Goal: Information Seeking & Learning: Learn about a topic

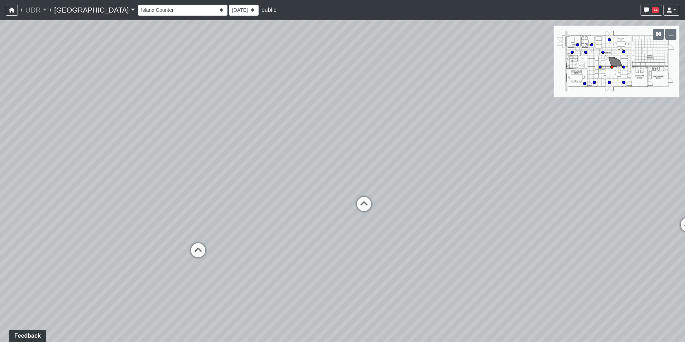
drag, startPoint x: 230, startPoint y: 106, endPoint x: 340, endPoint y: 82, distance: 112.2
click at [347, 83] on div "Loading... Conference Entry Loading... Coworking Entry Loading... Manager's Off…" at bounding box center [342, 181] width 685 height 322
drag, startPoint x: 111, startPoint y: 9, endPoint x: 112, endPoint y: 16, distance: 8.0
click at [138, 9] on select "Entry 1 Entry 2 Entry 3 Fireplace Seating 1 Fireplace Seating 2 Island Counter …" at bounding box center [183, 10] width 90 height 11
click at [138, 5] on select "Entry 1 Entry 2 Entry 3 Fireplace Seating 1 Fireplace Seating 2 Island Counter …" at bounding box center [183, 10] width 90 height 11
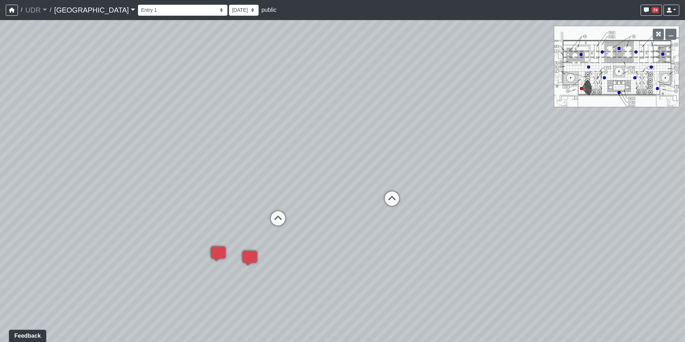
drag, startPoint x: 246, startPoint y: 148, endPoint x: 377, endPoint y: 67, distance: 154.0
click at [374, 70] on div "Loading... Conference Entry Loading... Coworking Entry Loading... Manager's Off…" at bounding box center [342, 181] width 685 height 322
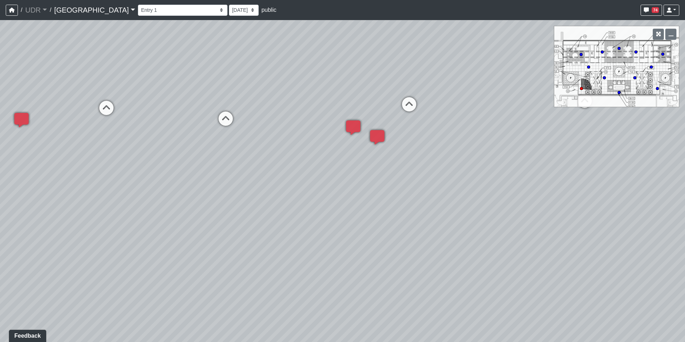
drag, startPoint x: 354, startPoint y: 125, endPoint x: 267, endPoint y: 163, distance: 94.0
click at [267, 163] on div "Loading... Conference Entry Loading... Coworking Entry Loading... Manager's Off…" at bounding box center [342, 181] width 685 height 322
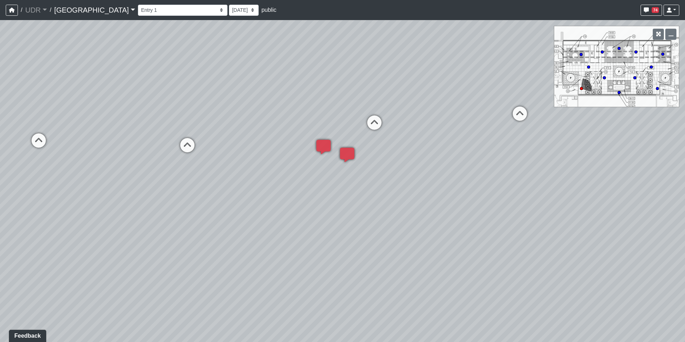
drag, startPoint x: 267, startPoint y: 163, endPoint x: 216, endPoint y: 185, distance: 55.4
click at [216, 185] on div "Loading... Conference Entry Loading... Coworking Entry Loading... Manager's Off…" at bounding box center [342, 181] width 685 height 322
click at [364, 122] on icon at bounding box center [374, 125] width 21 height 21
drag, startPoint x: 502, startPoint y: 70, endPoint x: 389, endPoint y: 121, distance: 123.6
click at [389, 121] on div "Loading... Conference Entry Loading... Coworking Entry Loading... Manager's Off…" at bounding box center [342, 181] width 685 height 322
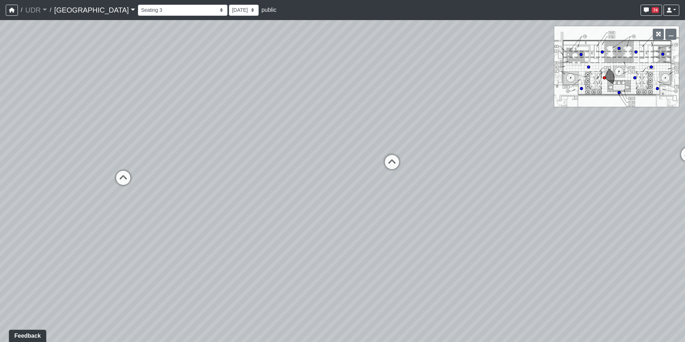
click at [396, 149] on div "Loading... Conference Entry Loading... Coworking Entry Loading... Manager's Off…" at bounding box center [342, 181] width 685 height 322
click at [396, 157] on icon at bounding box center [391, 165] width 21 height 21
drag, startPoint x: 349, startPoint y: 132, endPoint x: 422, endPoint y: 121, distance: 74.6
click at [422, 121] on div "Loading... Conference Entry Loading... Coworking Entry Loading... Manager's Off…" at bounding box center [342, 181] width 685 height 322
drag, startPoint x: 128, startPoint y: 107, endPoint x: 183, endPoint y: 110, distance: 55.2
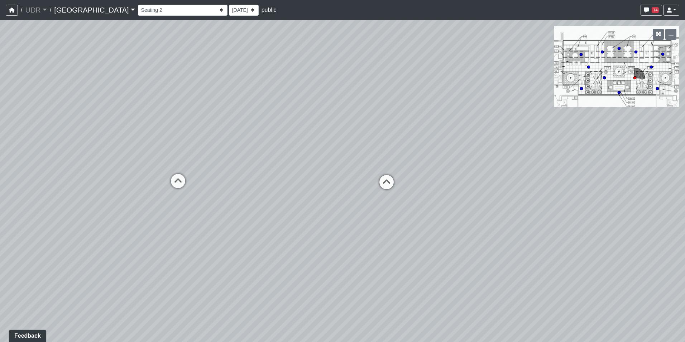
click at [183, 110] on div "Loading... Conference Entry Loading... Coworking Entry Loading... Manager's Off…" at bounding box center [342, 181] width 685 height 322
click at [177, 188] on icon at bounding box center [177, 184] width 21 height 21
drag, startPoint x: 361, startPoint y: 132, endPoint x: -26, endPoint y: 135, distance: 387.0
click at [0, 135] on html "/ UDR UDR Loading... / [GEOGRAPHIC_DATA] Loading... Riverside Riverside Loading…" at bounding box center [342, 171] width 685 height 342
drag, startPoint x: 443, startPoint y: 214, endPoint x: 307, endPoint y: 104, distance: 175.3
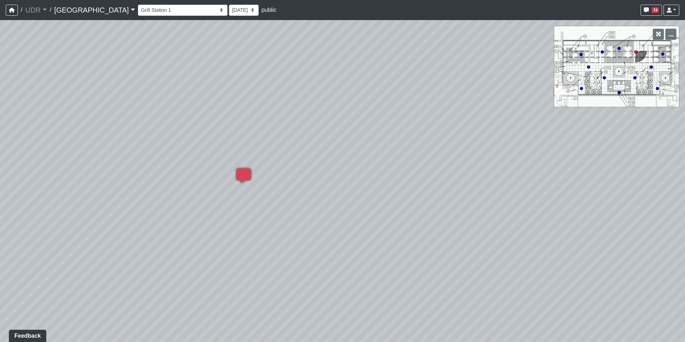
click at [307, 104] on div "Loading... Conference Entry Loading... Coworking Entry Loading... Manager's Off…" at bounding box center [342, 181] width 685 height 322
click at [167, 301] on div "Loading... Conference Entry Loading... Coworking Entry Loading... Manager's Off…" at bounding box center [342, 181] width 685 height 322
click at [359, 207] on icon at bounding box center [351, 204] width 21 height 21
drag, startPoint x: 284, startPoint y: 200, endPoint x: 524, endPoint y: 247, distance: 244.4
click at [524, 247] on div "Loading... Conference Entry Loading... Coworking Entry Loading... Manager's Off…" at bounding box center [342, 181] width 685 height 322
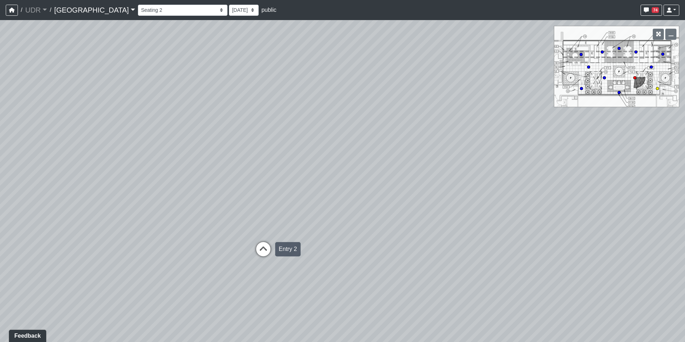
click at [267, 244] on icon at bounding box center [263, 252] width 21 height 21
drag, startPoint x: 441, startPoint y: 233, endPoint x: 76, endPoint y: 204, distance: 365.6
click at [92, 207] on div "Loading... Conference Entry Loading... Coworking Entry Loading... Manager's Off…" at bounding box center [342, 181] width 685 height 322
drag, startPoint x: 366, startPoint y: 190, endPoint x: 267, endPoint y: 231, distance: 107.8
click at [267, 231] on div "Loading... Conference Entry Loading... Coworking Entry Loading... Manager's Off…" at bounding box center [342, 181] width 685 height 322
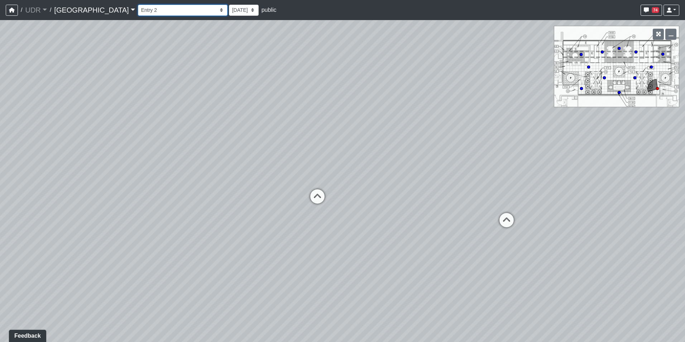
click at [138, 13] on select "Entry 1 Entry 2 Entry 3 Fireplace Seating 1 Fireplace Seating 2 Island Counter …" at bounding box center [183, 10] width 90 height 11
click at [138, 5] on select "Entry 1 Entry 2 Entry 3 Fireplace Seating 1 Fireplace Seating 2 Island Counter …" at bounding box center [183, 10] width 90 height 11
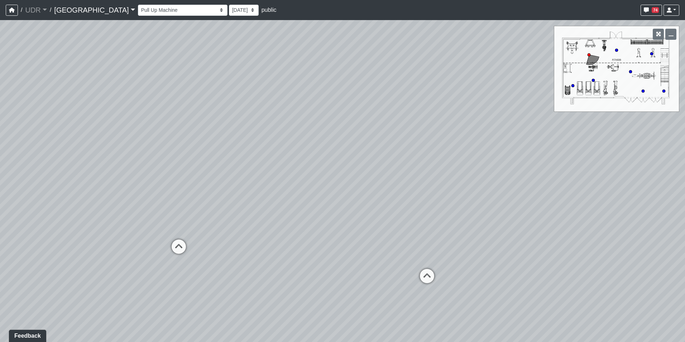
drag, startPoint x: 351, startPoint y: 179, endPoint x: 394, endPoint y: 179, distance: 43.0
click at [394, 179] on div "Loading... Conference Entry Loading... Coworking Entry Loading... Manager's Off…" at bounding box center [342, 181] width 685 height 322
click at [181, 246] on icon at bounding box center [178, 249] width 21 height 21
click at [216, 242] on div "Loading... Conference Entry Loading... Coworking Entry Loading... Manager's Off…" at bounding box center [342, 181] width 685 height 322
click at [221, 242] on icon at bounding box center [230, 249] width 21 height 21
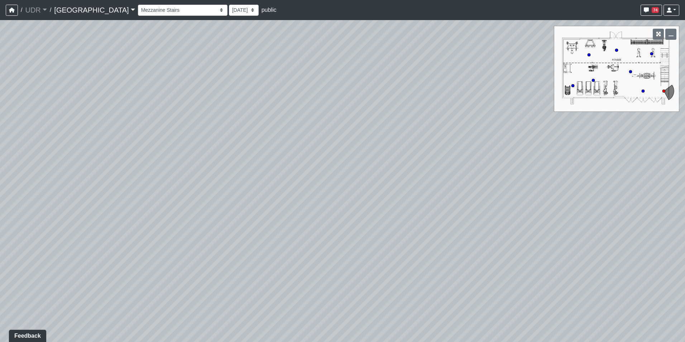
drag, startPoint x: 213, startPoint y: 229, endPoint x: 477, endPoint y: 298, distance: 272.1
click at [486, 303] on div "Loading... Conference Entry Loading... Coworking Entry Loading... Manager's Off…" at bounding box center [342, 181] width 685 height 322
drag, startPoint x: 262, startPoint y: 201, endPoint x: 474, endPoint y: 257, distance: 219.4
click at [474, 257] on div "Loading... Conference Entry Loading... Coworking Entry Loading... Manager's Off…" at bounding box center [342, 181] width 685 height 322
drag, startPoint x: 351, startPoint y: 262, endPoint x: 403, endPoint y: 152, distance: 120.9
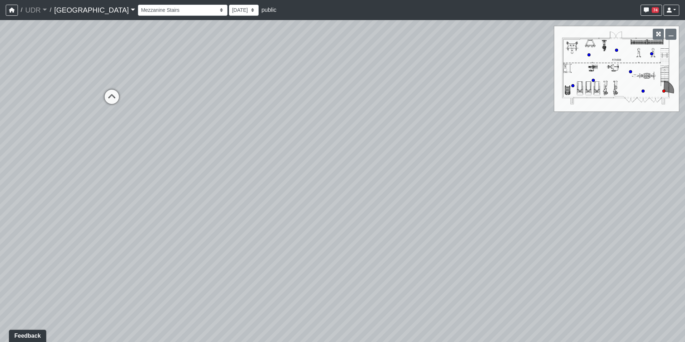
click at [403, 152] on div "Loading... Conference Entry Loading... Coworking Entry Loading... Manager's Off…" at bounding box center [342, 181] width 685 height 322
drag, startPoint x: 201, startPoint y: 187, endPoint x: 541, endPoint y: 111, distance: 348.4
click at [541, 111] on div "Loading... Conference Entry Loading... Coworking Entry Loading... Manager's Off…" at bounding box center [342, 181] width 685 height 322
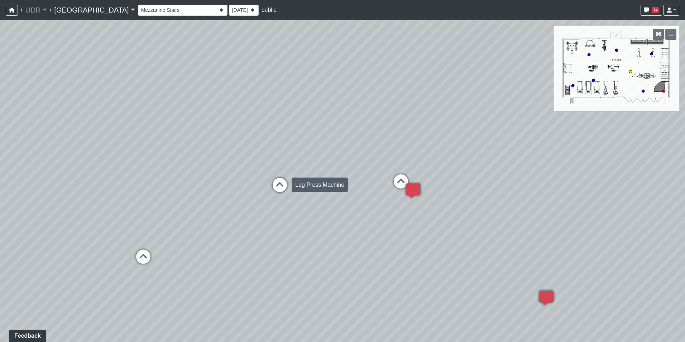
click at [279, 179] on icon at bounding box center [279, 188] width 21 height 21
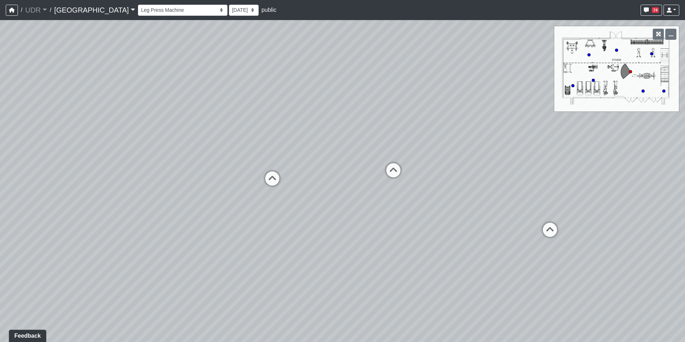
drag, startPoint x: 220, startPoint y: 182, endPoint x: 458, endPoint y: 174, distance: 238.4
click at [458, 174] on div "Loading... Conference Entry Loading... Coworking Entry Loading... Manager's Off…" at bounding box center [342, 181] width 685 height 322
click at [275, 183] on icon at bounding box center [273, 181] width 21 height 21
drag, startPoint x: 283, startPoint y: 151, endPoint x: 402, endPoint y: 195, distance: 126.4
click at [402, 195] on div "Loading... Conference Entry Loading... Coworking Entry Loading... Manager's Off…" at bounding box center [342, 181] width 685 height 322
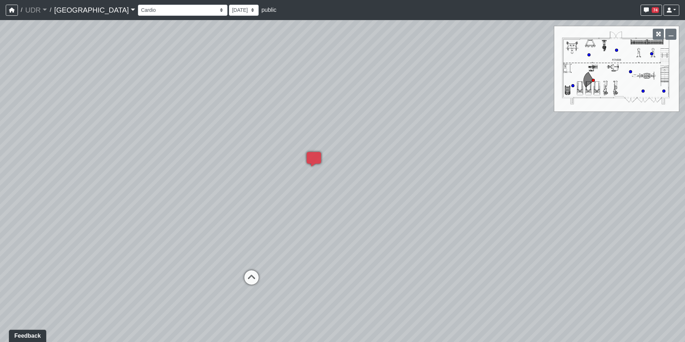
drag, startPoint x: 421, startPoint y: 200, endPoint x: 288, endPoint y: 220, distance: 134.3
click at [288, 220] on div "Loading... Conference Entry Loading... Coworking Entry Loading... Manager's Off…" at bounding box center [342, 181] width 685 height 322
drag, startPoint x: 306, startPoint y: 192, endPoint x: 507, endPoint y: 178, distance: 201.5
click at [507, 178] on div "Loading... Conference Entry Loading... Coworking Entry Loading... Manager's Off…" at bounding box center [342, 181] width 685 height 322
click at [430, 254] on icon at bounding box center [431, 253] width 21 height 21
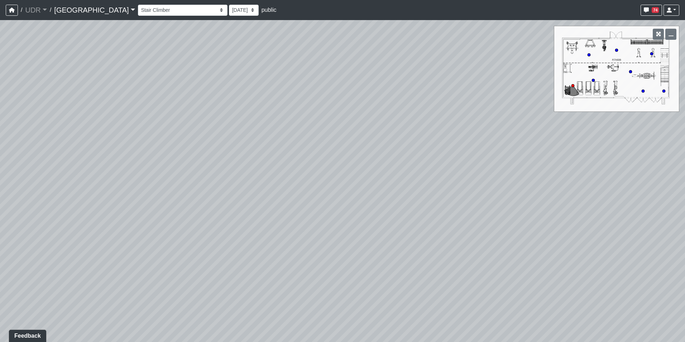
drag, startPoint x: 220, startPoint y: 198, endPoint x: 435, endPoint y: 209, distance: 215.3
click at [434, 209] on div "Loading... Conference Entry Loading... Coworking Entry Loading... Manager's Off…" at bounding box center [342, 181] width 685 height 322
drag, startPoint x: 243, startPoint y: 236, endPoint x: 466, endPoint y: 233, distance: 222.5
click at [466, 233] on div "Loading... Conference Entry Loading... Coworking Entry Loading... Manager's Off…" at bounding box center [342, 181] width 685 height 322
drag, startPoint x: 217, startPoint y: 259, endPoint x: 468, endPoint y: 259, distance: 250.1
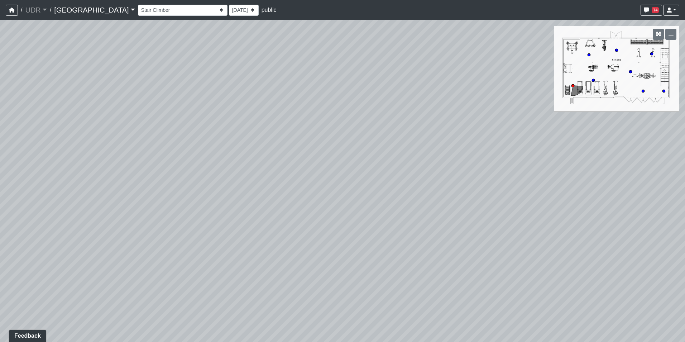
click at [468, 259] on div "Loading... Conference Entry Loading... Coworking Entry Loading... Manager's Off…" at bounding box center [342, 181] width 685 height 322
click at [264, 256] on div "Loading... Cardio" at bounding box center [254, 256] width 21 height 21
click at [277, 210] on div "Loading... Conference Entry Loading... Coworking Entry Loading... Manager's Off…" at bounding box center [342, 181] width 685 height 322
click at [263, 214] on icon at bounding box center [261, 218] width 21 height 21
drag, startPoint x: 513, startPoint y: 178, endPoint x: 292, endPoint y: 183, distance: 220.8
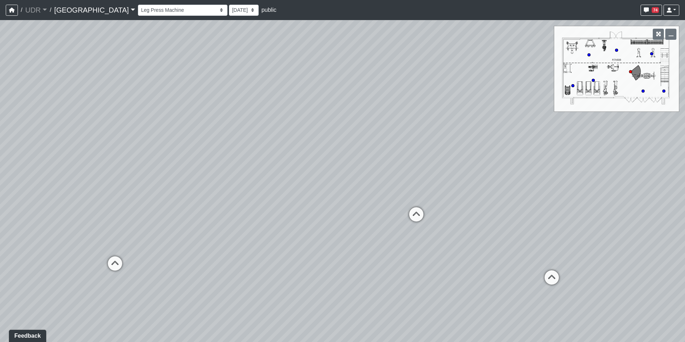
click at [292, 183] on div "Loading... Conference Entry Loading... Coworking Entry Loading... Manager's Off…" at bounding box center [342, 181] width 685 height 322
click at [385, 246] on div "Pool Entry" at bounding box center [402, 247] width 34 height 14
drag, startPoint x: 423, startPoint y: 215, endPoint x: 292, endPoint y: 215, distance: 130.8
click at [292, 215] on div "Loading... Conference Entry Loading... Coworking Entry Loading... Manager's Off…" at bounding box center [342, 181] width 685 height 322
click at [371, 208] on icon at bounding box center [367, 205] width 21 height 21
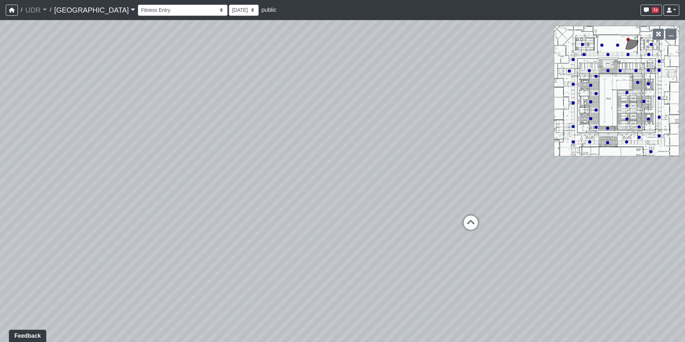
drag, startPoint x: 342, startPoint y: 210, endPoint x: 512, endPoint y: 195, distance: 170.1
click at [512, 195] on div "Loading... Conference Entry Loading... Coworking Entry Loading... Manager's Off…" at bounding box center [342, 181] width 685 height 322
drag, startPoint x: 488, startPoint y: 167, endPoint x: 233, endPoint y: 191, distance: 255.5
click at [252, 192] on div "Loading... Conference Entry Loading... Coworking Entry Loading... Manager's Off…" at bounding box center [342, 181] width 685 height 322
drag, startPoint x: 378, startPoint y: 201, endPoint x: 359, endPoint y: 215, distance: 23.8
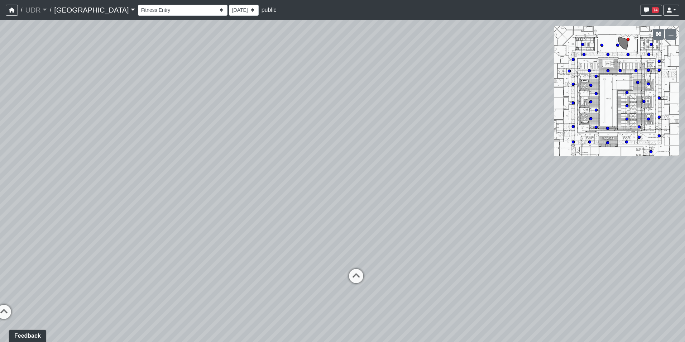
click at [359, 215] on div "Loading... Conference Entry Loading... Coworking Entry Loading... Manager's Off…" at bounding box center [342, 181] width 685 height 322
click at [346, 272] on icon at bounding box center [355, 279] width 21 height 21
select select "8bLE6egLK5qv6VxyWxgjjc"
drag, startPoint x: 300, startPoint y: 256, endPoint x: 520, endPoint y: 256, distance: 220.4
click at [520, 256] on div "Loading... Conference Entry Loading... Coworking Entry Loading... Manager's Off…" at bounding box center [342, 181] width 685 height 322
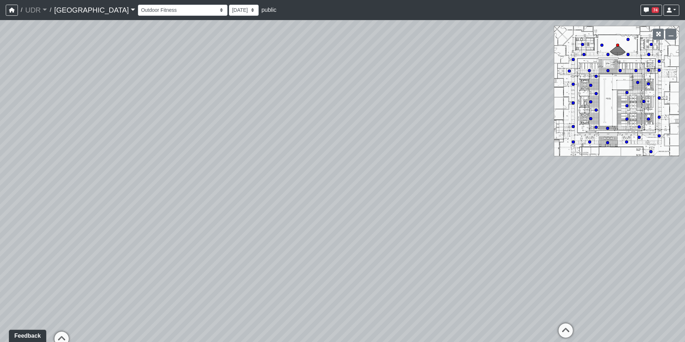
drag, startPoint x: 377, startPoint y: 160, endPoint x: 423, endPoint y: 274, distance: 122.5
click at [423, 274] on div "Loading... Conference Entry Loading... Coworking Entry Loading... Manager's Off…" at bounding box center [342, 181] width 685 height 322
drag, startPoint x: 423, startPoint y: 274, endPoint x: 245, endPoint y: 205, distance: 190.9
click at [245, 205] on div "Loading... Conference Entry Loading... Coworking Entry Loading... Manager's Off…" at bounding box center [342, 181] width 685 height 322
drag, startPoint x: 452, startPoint y: 119, endPoint x: 254, endPoint y: 119, distance: 198.1
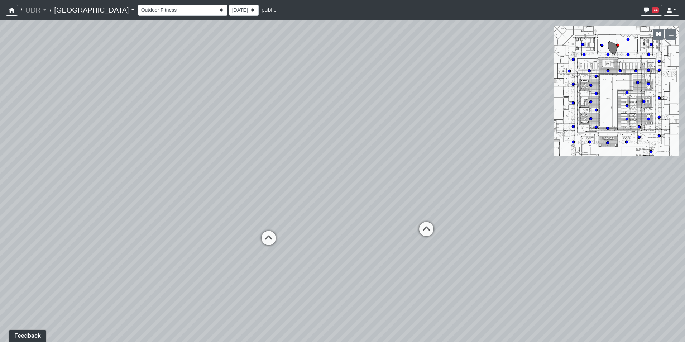
click at [254, 119] on div "Loading... Conference Entry Loading... Coworking Entry Loading... Manager's Off…" at bounding box center [342, 181] width 685 height 322
drag, startPoint x: 254, startPoint y: 119, endPoint x: 249, endPoint y: 168, distance: 49.3
click at [249, 168] on div "Loading... Conference Entry Loading... Coworking Entry Loading... Manager's Off…" at bounding box center [342, 181] width 685 height 322
drag, startPoint x: 463, startPoint y: 163, endPoint x: 261, endPoint y: 156, distance: 202.2
click at [261, 156] on div "Loading... Conference Entry Loading... Coworking Entry Loading... Manager's Off…" at bounding box center [342, 181] width 685 height 322
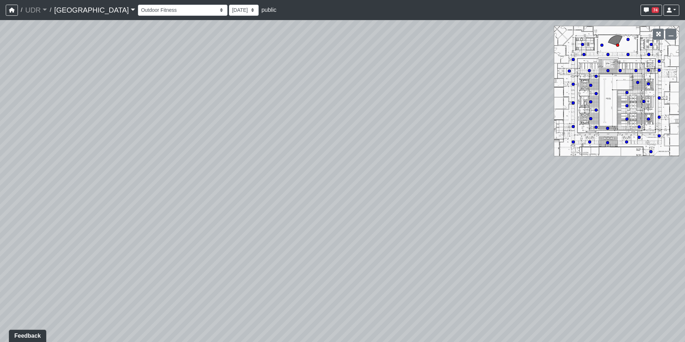
drag, startPoint x: 188, startPoint y: 190, endPoint x: 150, endPoint y: 191, distance: 38.0
click at [150, 191] on div "Loading... Conference Entry Loading... Coworking Entry Loading... Manager's Off…" at bounding box center [342, 181] width 685 height 322
drag, startPoint x: 271, startPoint y: 136, endPoint x: 101, endPoint y: 90, distance: 176.4
click at [101, 90] on div "Loading... Conference Entry Loading... Coworking Entry Loading... Manager's Off…" at bounding box center [342, 181] width 685 height 322
drag, startPoint x: 467, startPoint y: 69, endPoint x: 300, endPoint y: 71, distance: 167.0
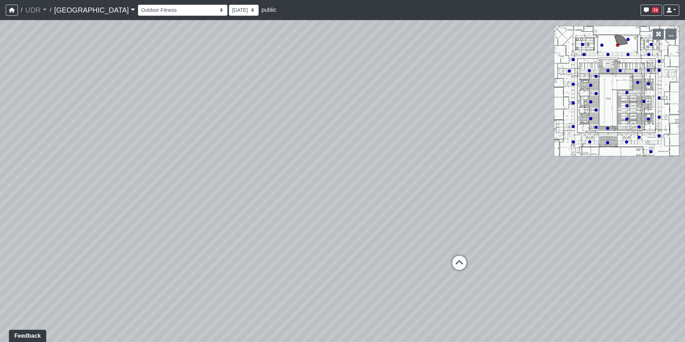
click at [300, 71] on div "Loading... Conference Entry Loading... Coworking Entry Loading... Manager's Off…" at bounding box center [342, 181] width 685 height 322
drag, startPoint x: 394, startPoint y: 92, endPoint x: 109, endPoint y: 54, distance: 287.8
click at [118, 57] on div "Loading... Conference Entry Loading... Coworking Entry Loading... Manager's Off…" at bounding box center [342, 181] width 685 height 322
drag, startPoint x: 334, startPoint y: 83, endPoint x: 200, endPoint y: 112, distance: 136.6
click at [201, 112] on div "Loading... Conference Entry Loading... Coworking Entry Loading... Manager's Off…" at bounding box center [342, 181] width 685 height 322
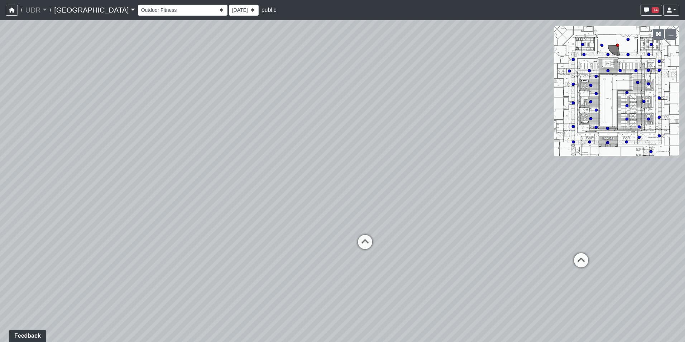
drag, startPoint x: 213, startPoint y: 109, endPoint x: 188, endPoint y: 107, distance: 25.6
click at [196, 109] on div "Loading... Conference Entry Loading... Coworking Entry Loading... Manager's Off…" at bounding box center [342, 181] width 685 height 322
drag, startPoint x: 448, startPoint y: 120, endPoint x: 301, endPoint y: 112, distance: 146.8
click at [301, 112] on div "Loading... Conference Entry Loading... Coworking Entry Loading... Manager's Off…" at bounding box center [342, 181] width 685 height 322
drag, startPoint x: 228, startPoint y: 116, endPoint x: 345, endPoint y: 116, distance: 117.2
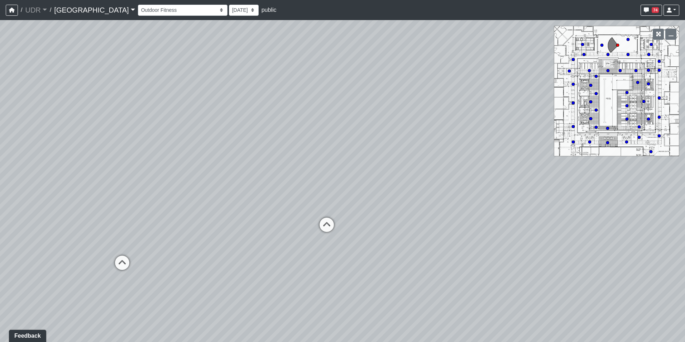
click at [345, 116] on div "Loading... Conference Entry Loading... Coworking Entry Loading... Manager's Off…" at bounding box center [342, 181] width 685 height 322
